Goal: Information Seeking & Learning: Learn about a topic

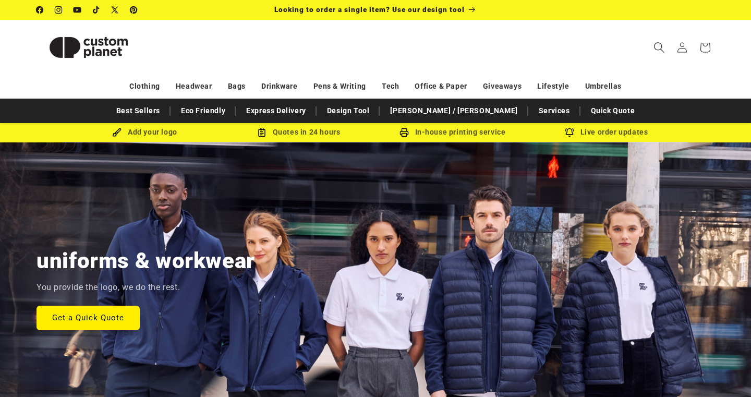
click at [661, 45] on icon "Search" at bounding box center [659, 47] width 10 height 10
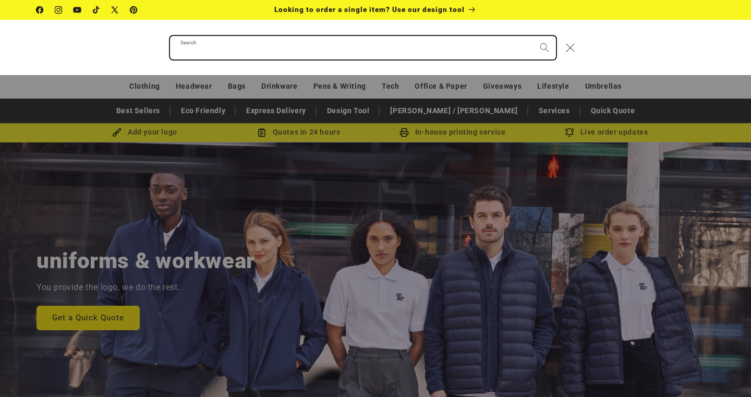
type input "*"
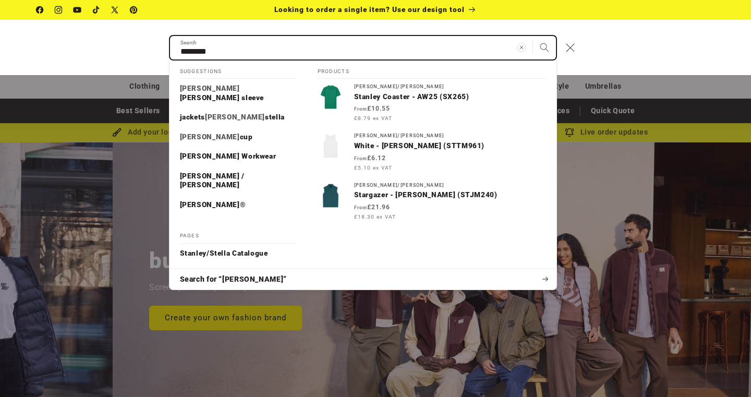
scroll to position [0, 751]
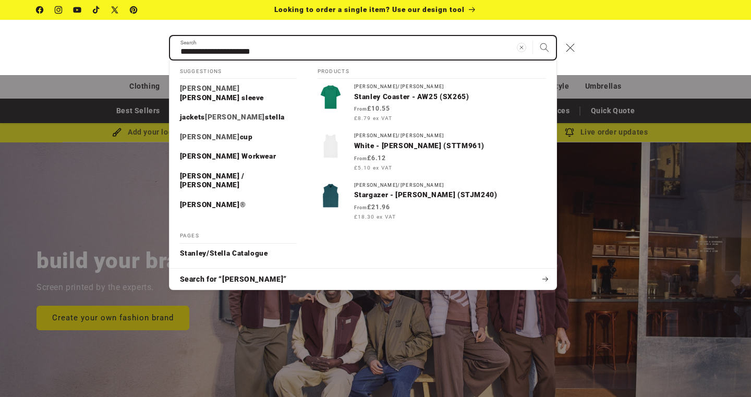
type input "**********"
click at [544, 47] on button "Search" at bounding box center [544, 47] width 23 height 23
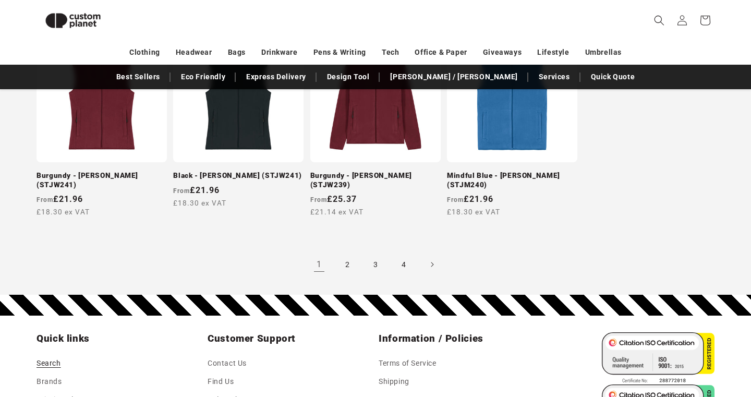
scroll to position [1060, 0]
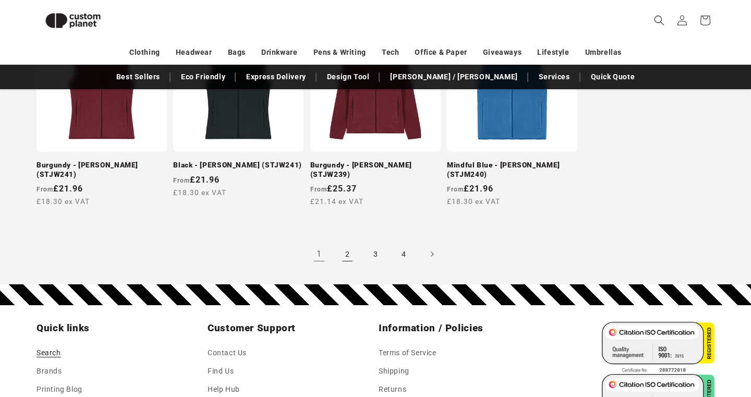
click at [346, 251] on link "2" at bounding box center [347, 253] width 23 height 23
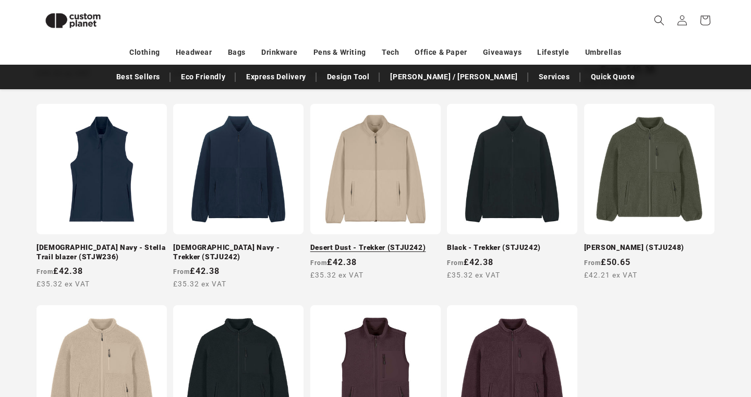
scroll to position [784, 0]
